Goal: Information Seeking & Learning: Find specific page/section

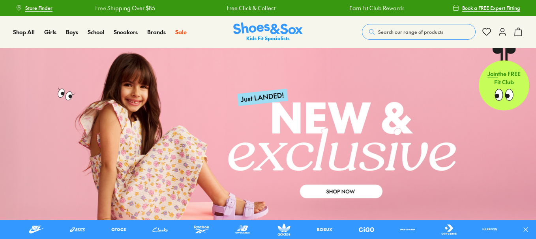
click at [417, 32] on span "Search our range of products" at bounding box center [410, 31] width 65 height 7
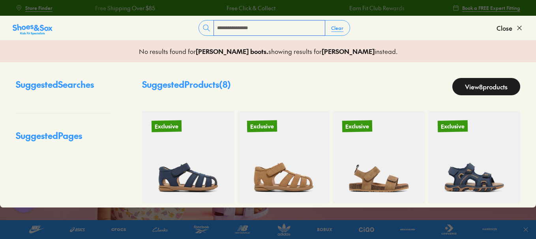
click at [261, 26] on input "**********" at bounding box center [269, 28] width 111 height 15
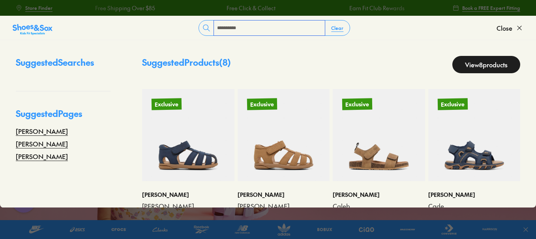
type input "**********"
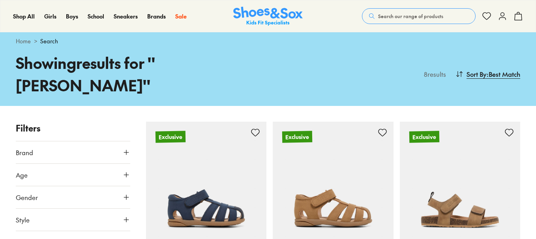
scroll to position [7, 0]
